Goal: Task Accomplishment & Management: Complete application form

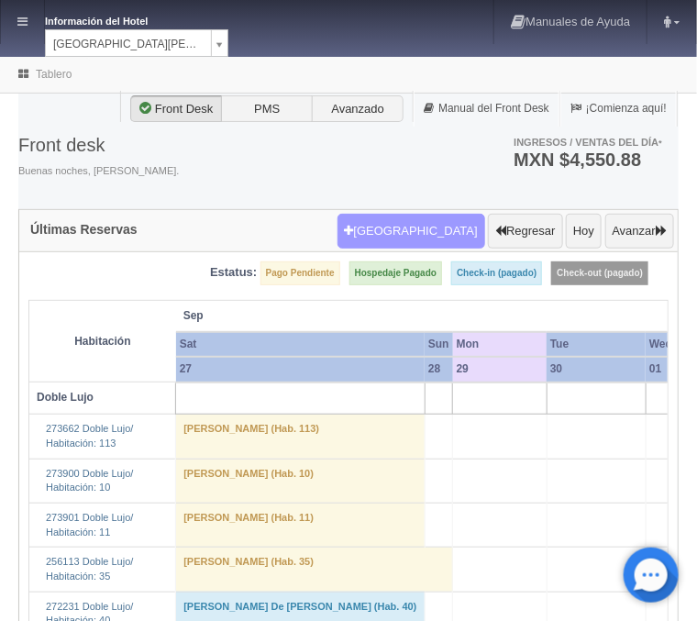
click at [403, 234] on button "Nueva Reserva" at bounding box center [412, 231] width 148 height 35
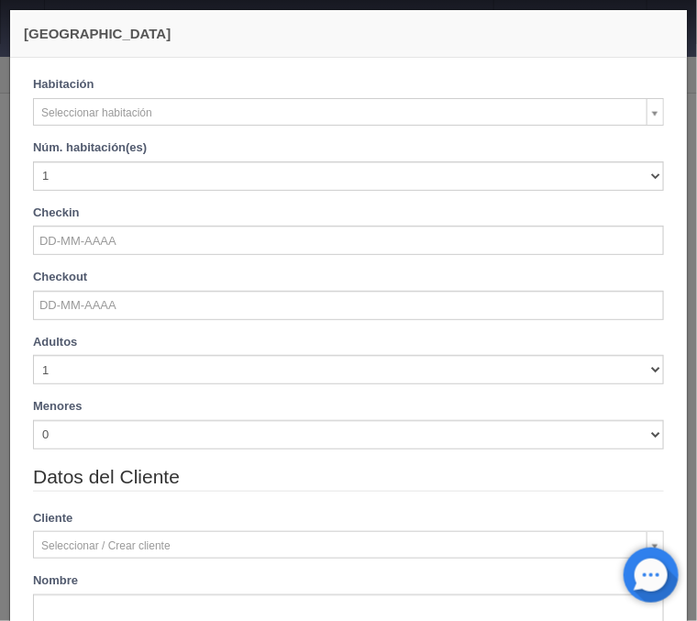
checkbox input "false"
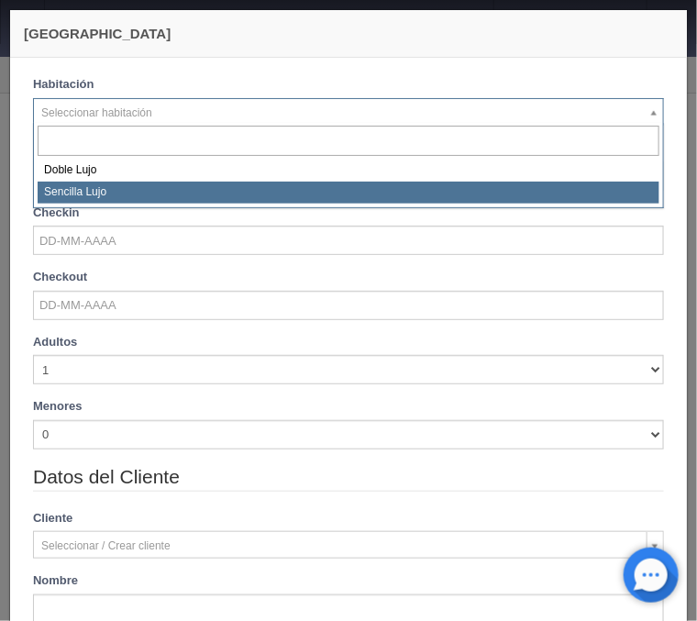
select select "576"
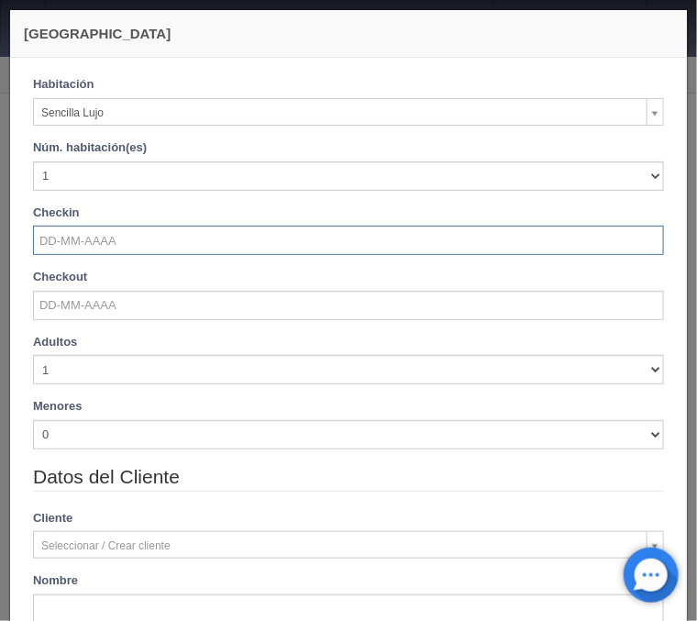
click at [82, 242] on input "text" at bounding box center [348, 240] width 631 height 29
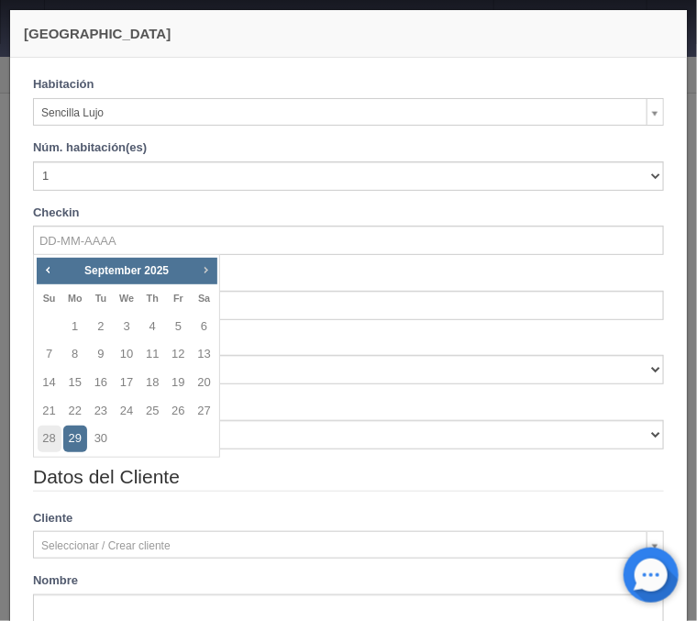
click at [204, 271] on span "Next" at bounding box center [205, 269] width 15 height 15
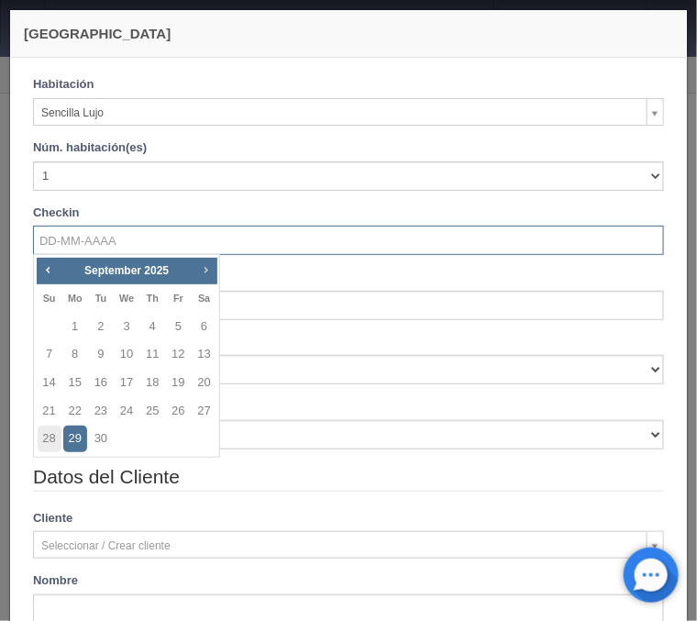
checkbox input "false"
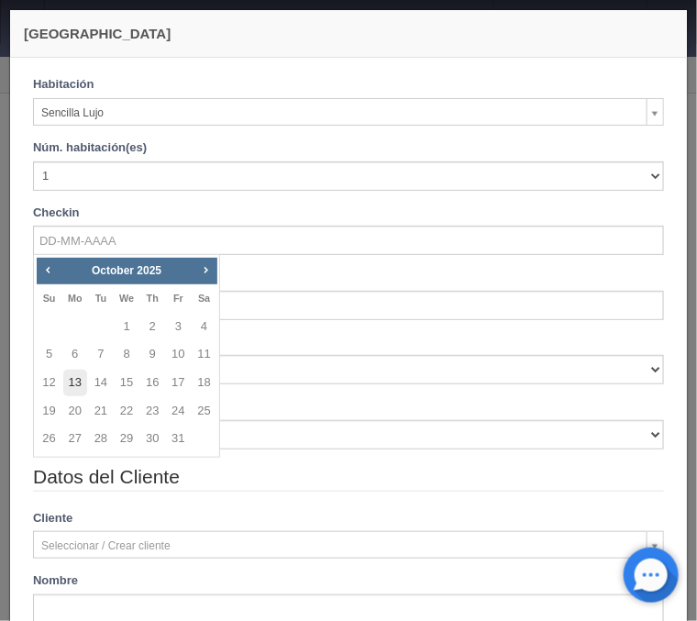
click at [67, 378] on link "13" at bounding box center [75, 383] width 24 height 27
type input "13-10-2025"
checkbox input "false"
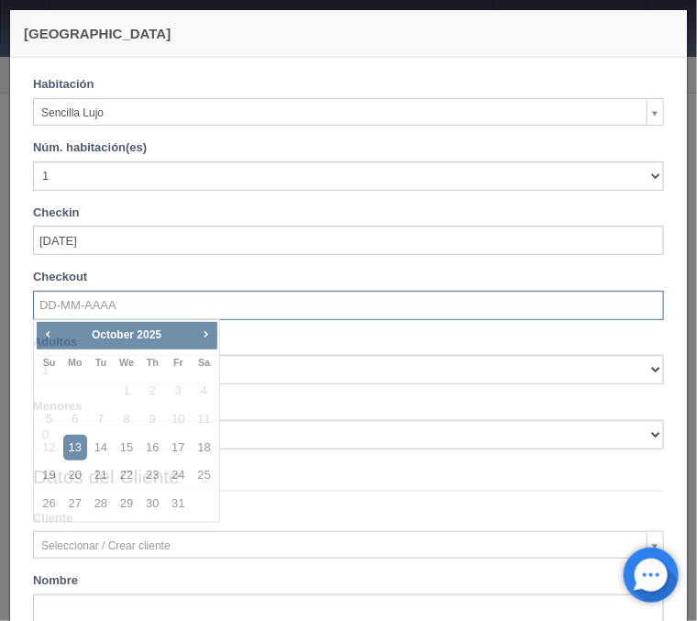
click at [69, 307] on input "text" at bounding box center [348, 305] width 631 height 29
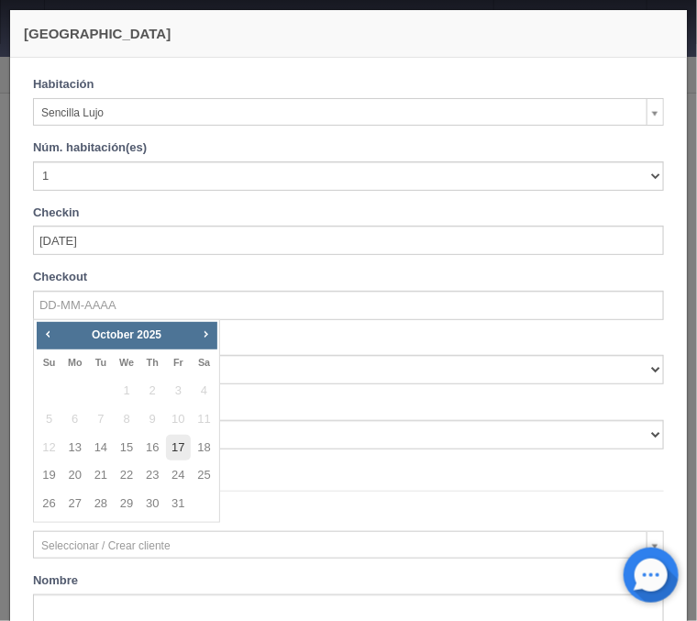
click at [173, 440] on link "17" at bounding box center [178, 448] width 24 height 27
type input "17-10-2025"
checkbox input "false"
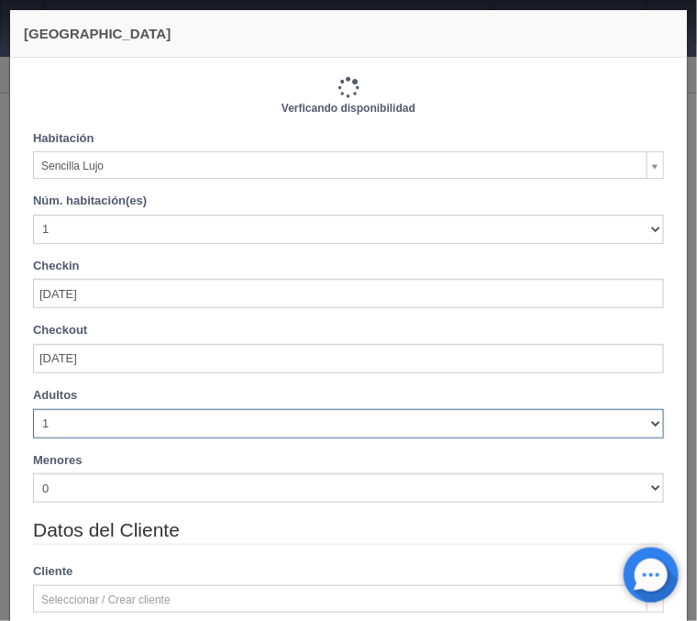
click at [33, 409] on select "1 2 3 4 5 6 7 8 9 10" at bounding box center [348, 423] width 631 height 29
select select "2"
click option "2" at bounding box center [0, 0] width 0 height 0
checkbox input "false"
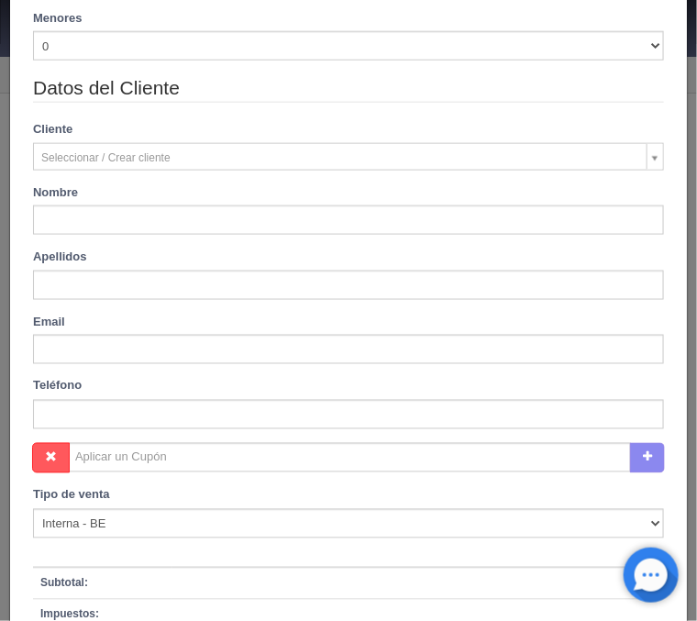
type input "4600.00"
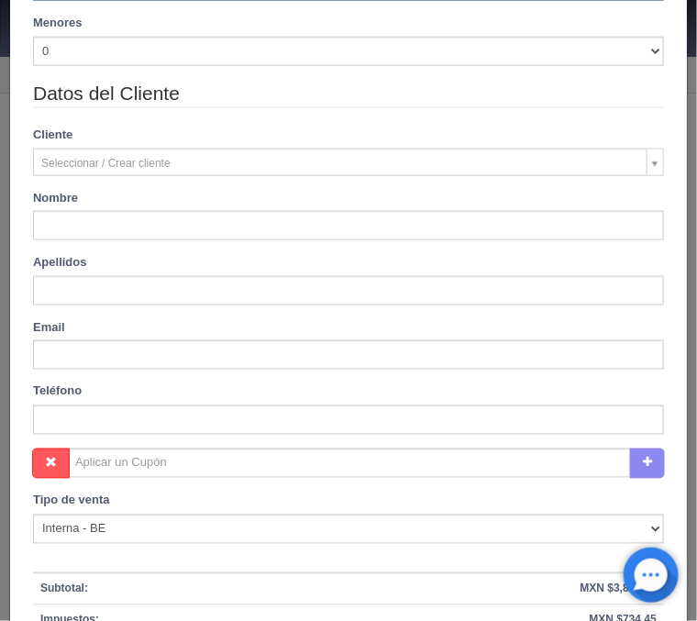
scroll to position [449, 0]
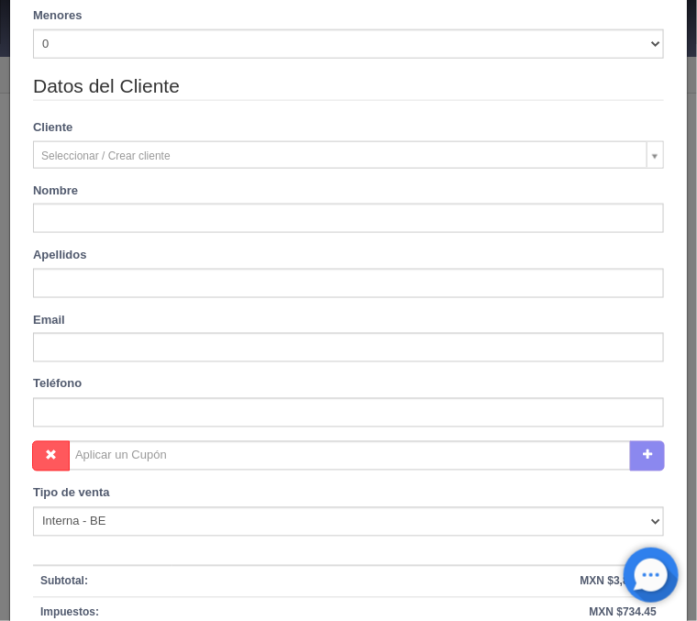
checkbox input "false"
type input "Alma Alicia"
type input "Madrid Morales"
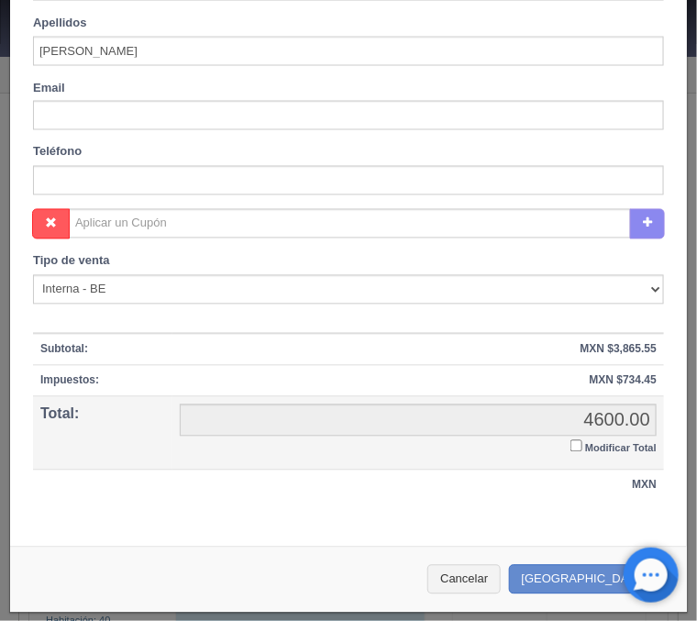
scroll to position [682, 0]
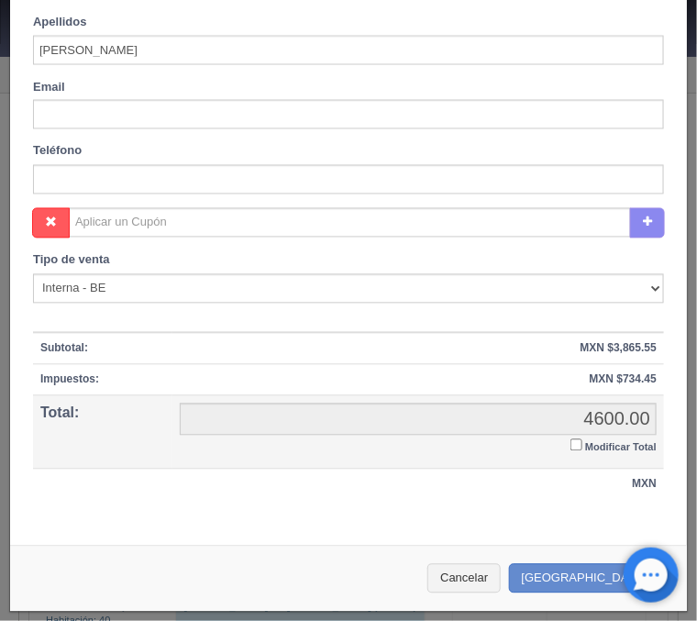
click at [571, 444] on input "Modificar Total" at bounding box center [577, 445] width 12 height 12
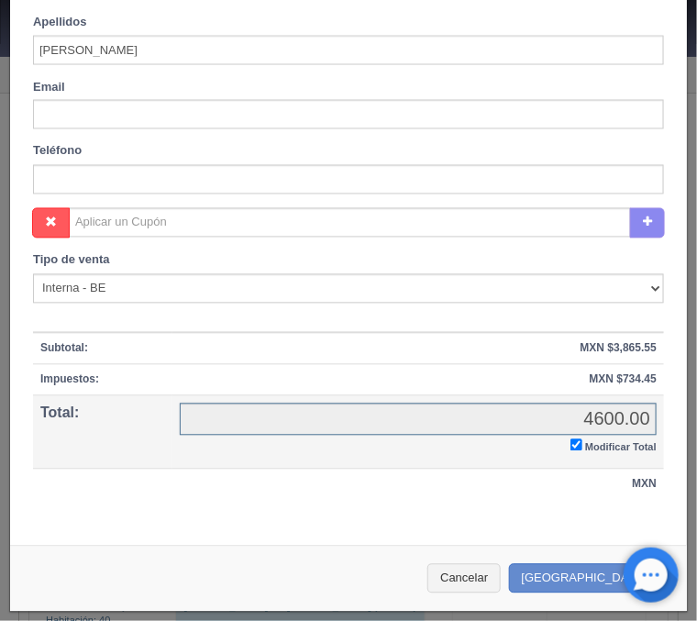
checkbox input "true"
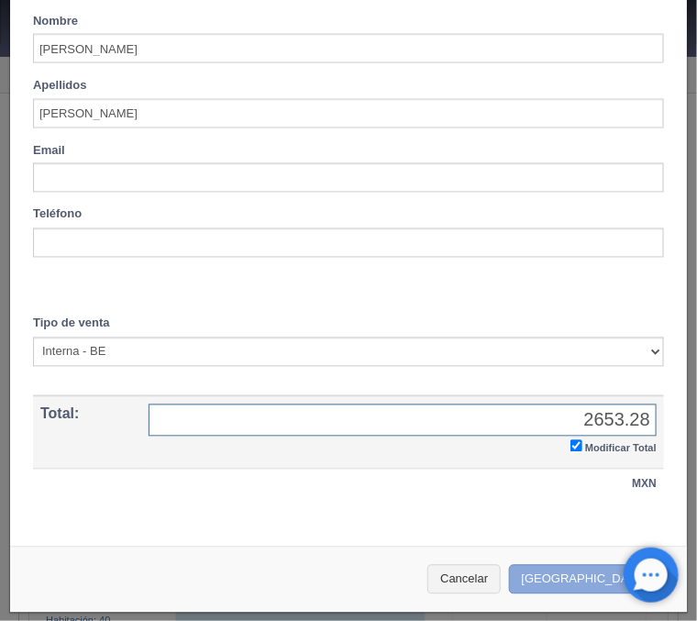
type input "2653.28"
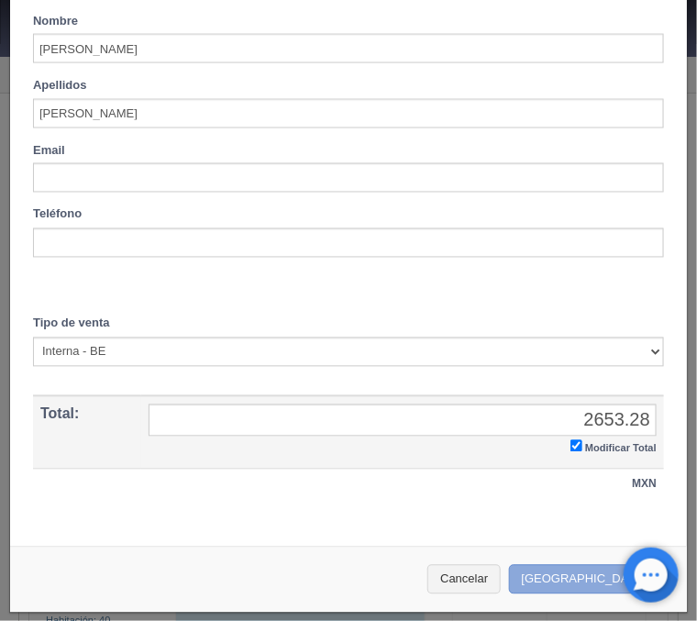
click at [574, 574] on button "[GEOGRAPHIC_DATA]" at bounding box center [589, 580] width 160 height 30
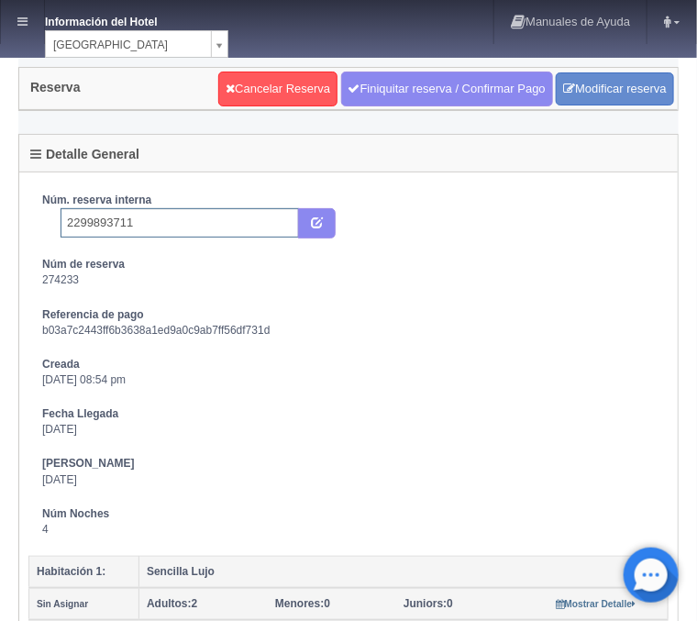
click at [159, 227] on input "2299893711" at bounding box center [180, 222] width 238 height 29
type input "2299893711 Expedia"
click at [321, 221] on icon "submit" at bounding box center [317, 222] width 12 height 12
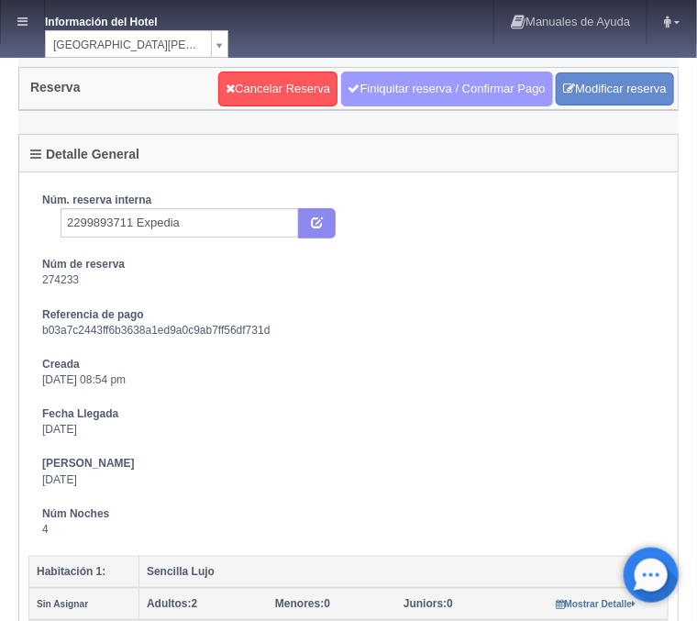
click at [385, 100] on link "Finiquitar reserva / Confirmar Pago" at bounding box center [447, 89] width 212 height 35
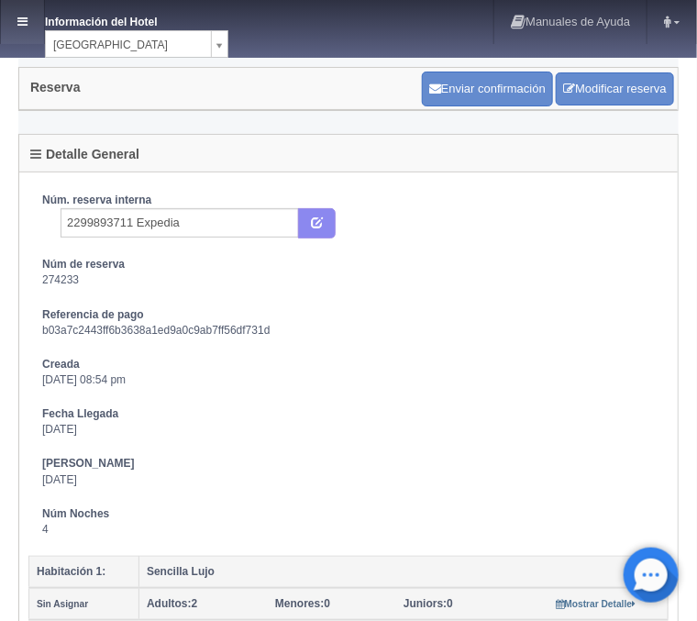
click at [42, 20] on link at bounding box center [22, 22] width 43 height 44
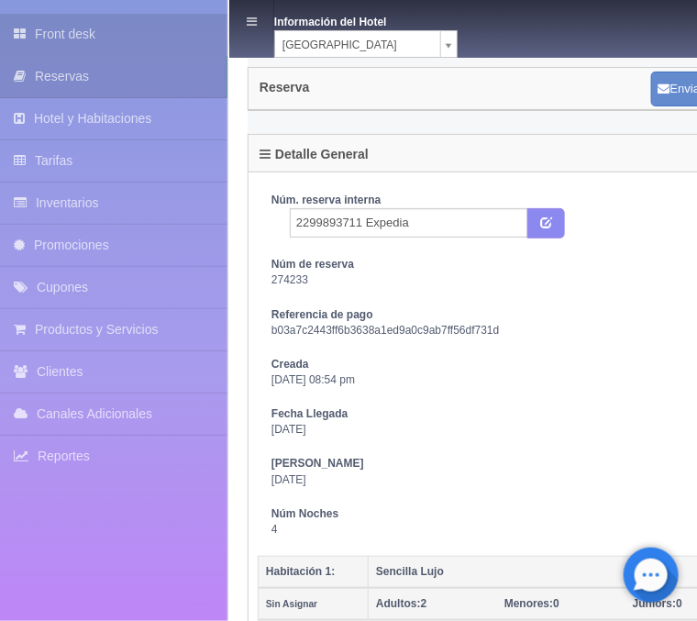
click at [79, 35] on link "Front desk" at bounding box center [113, 34] width 227 height 41
